Goal: Navigation & Orientation: Find specific page/section

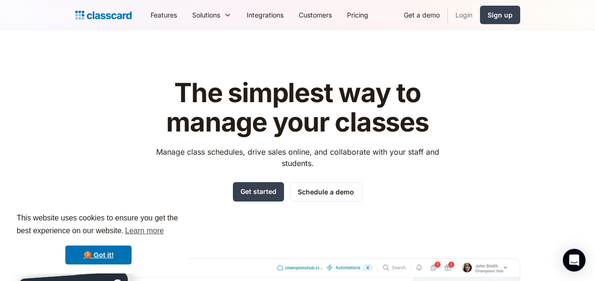
click at [455, 12] on link "Login" at bounding box center [464, 14] width 32 height 21
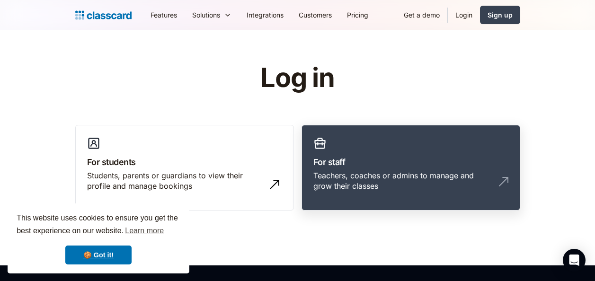
click at [482, 168] on h3 "For staff" at bounding box center [410, 162] width 195 height 13
